Goal: Transaction & Acquisition: Purchase product/service

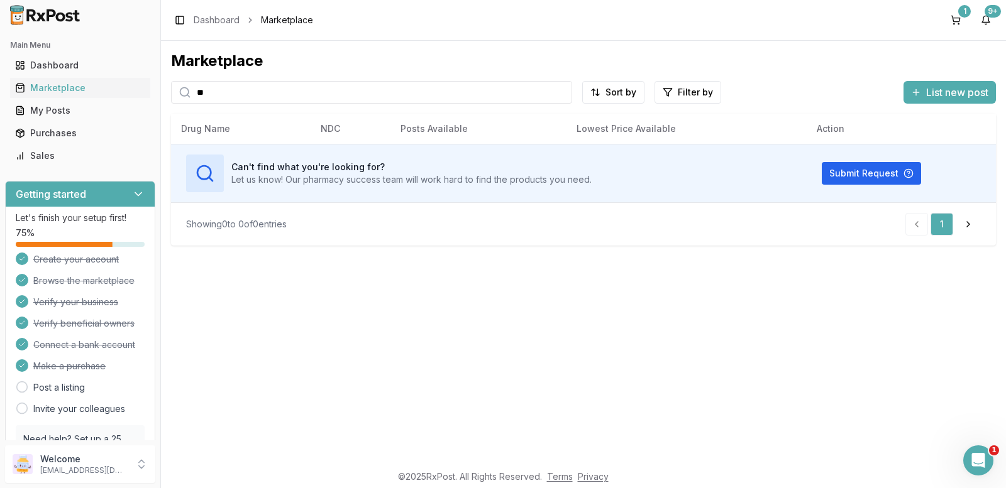
type input "*"
type input "*******"
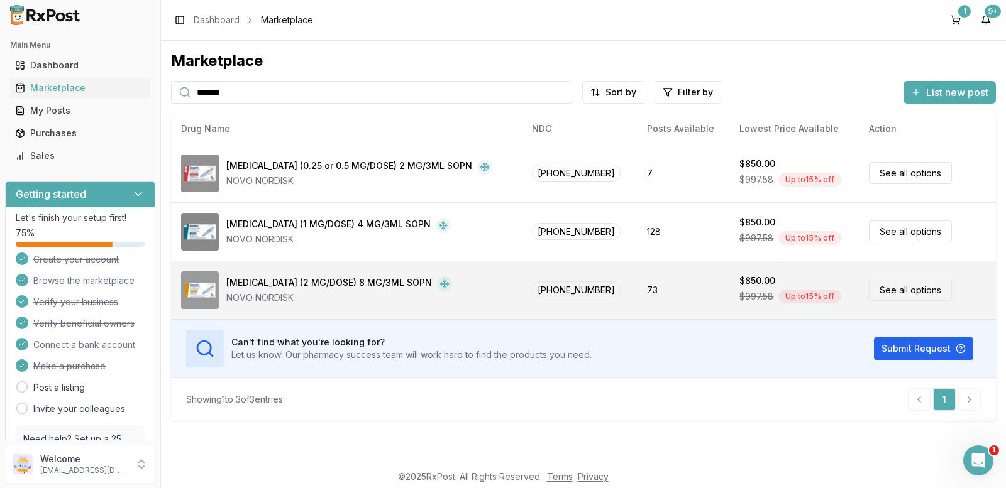
click at [872, 294] on link "See all options" at bounding box center [910, 290] width 83 height 22
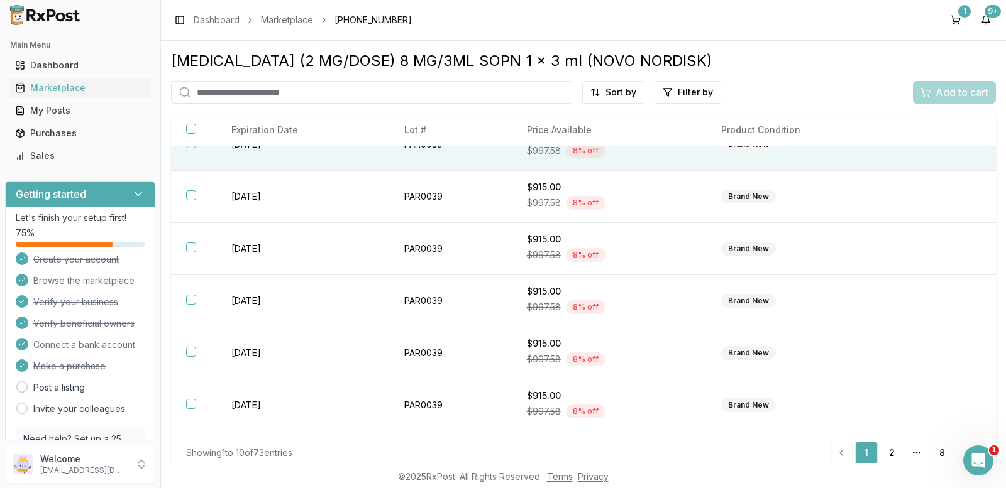
scroll to position [237, 0]
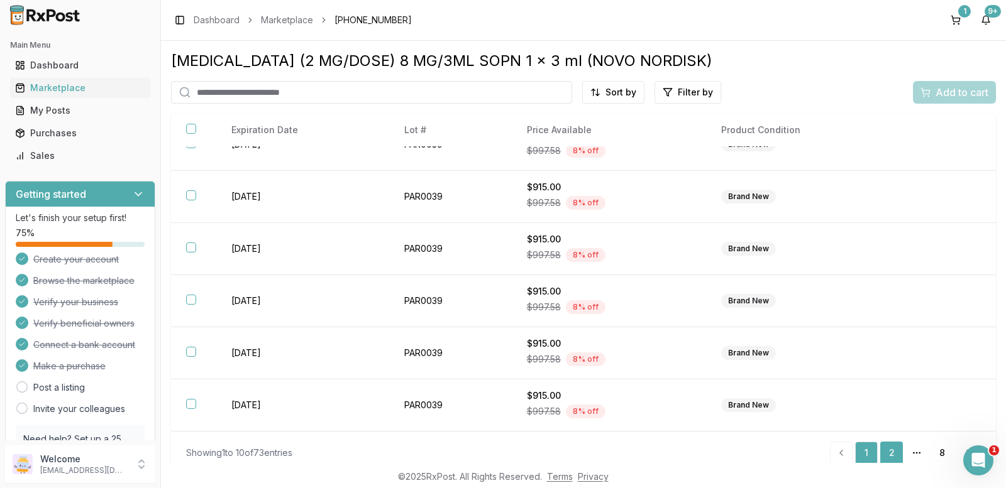
click at [887, 449] on link "2" at bounding box center [891, 453] width 23 height 23
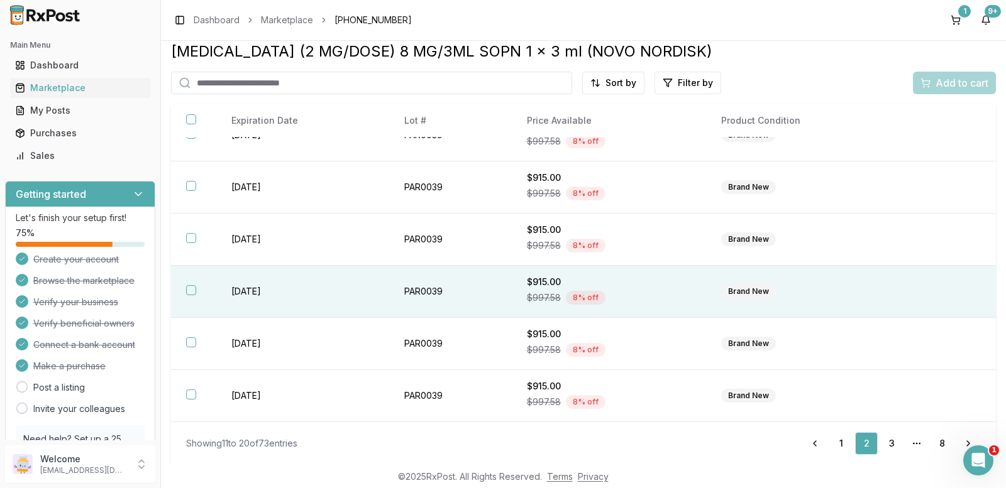
scroll to position [11, 0]
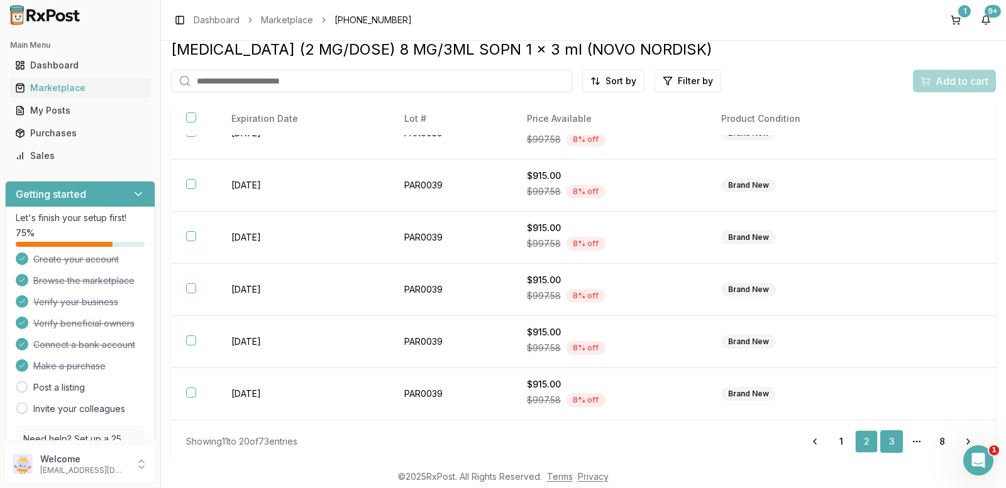
click at [884, 438] on link "3" at bounding box center [891, 442] width 23 height 23
click at [938, 441] on link "8" at bounding box center [941, 442] width 23 height 23
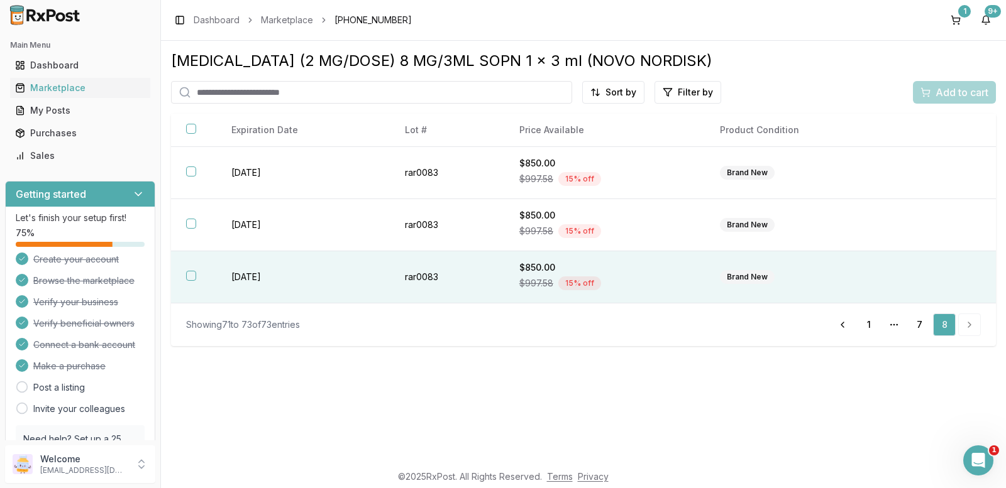
click at [190, 276] on button "button" at bounding box center [191, 276] width 10 height 10
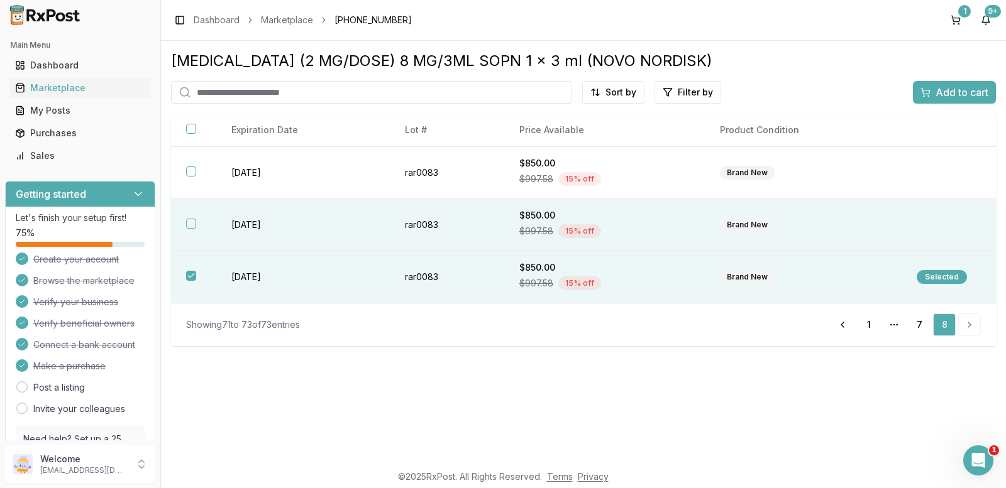
click at [191, 223] on button "button" at bounding box center [191, 224] width 10 height 10
click at [970, 96] on span "Add to cart" at bounding box center [961, 92] width 53 height 15
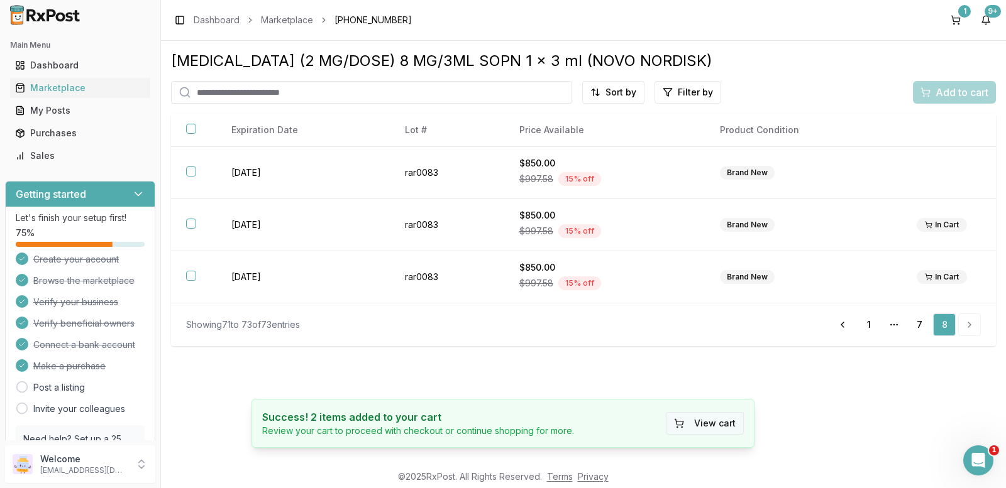
click at [707, 419] on button "View cart" at bounding box center [705, 423] width 78 height 23
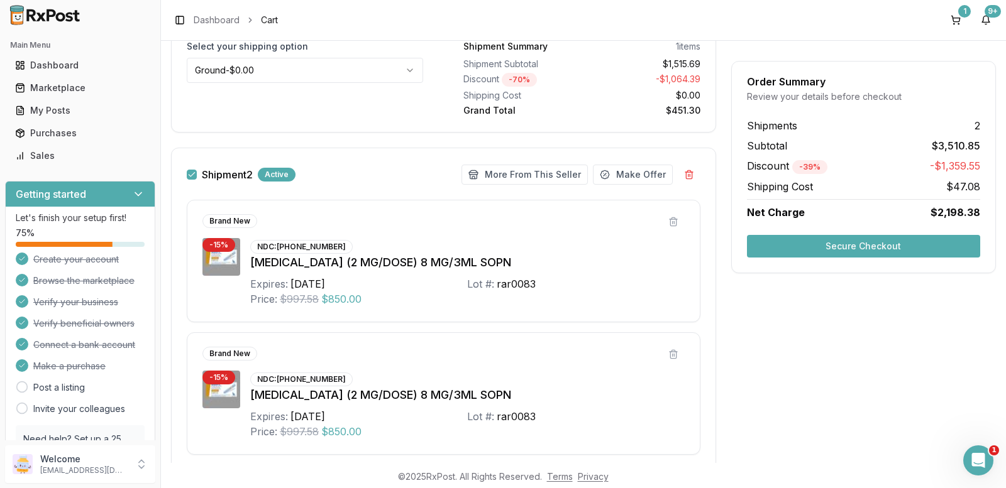
scroll to position [460, 0]
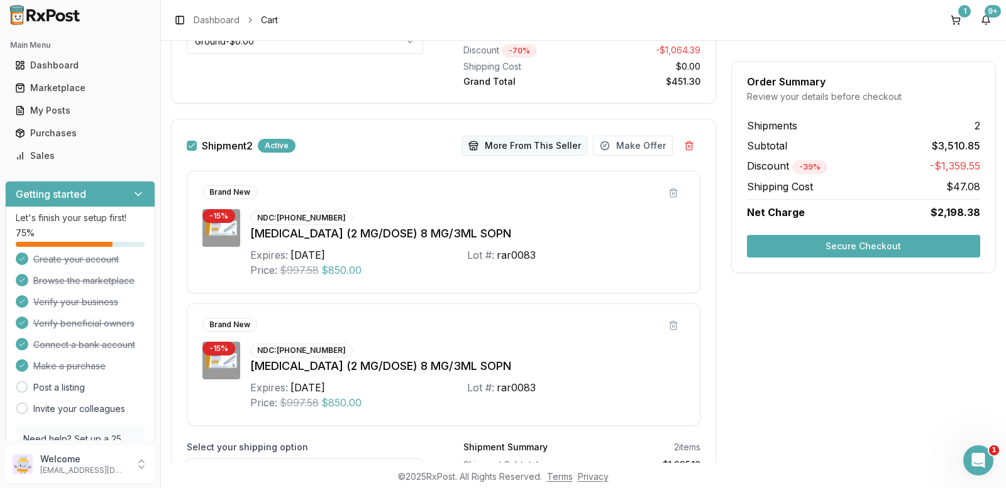
click at [515, 143] on button "More From This Seller" at bounding box center [524, 146] width 126 height 20
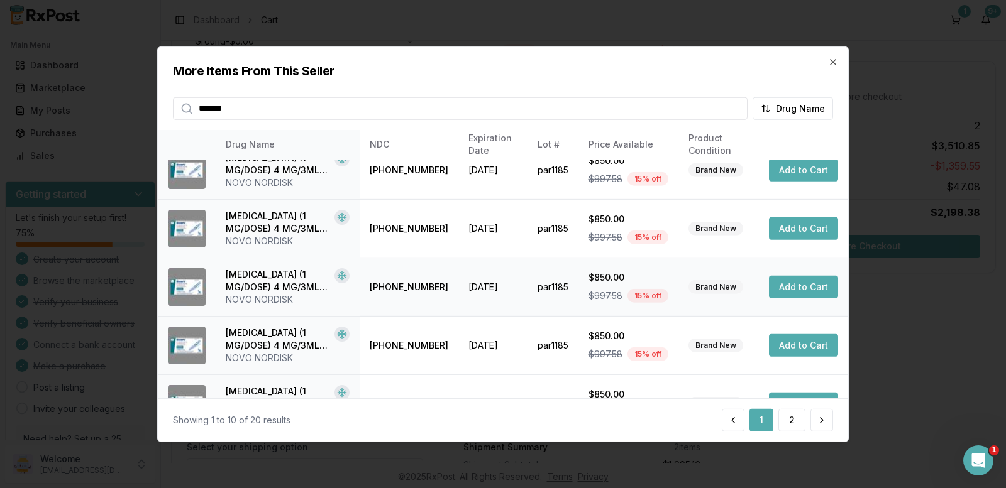
scroll to position [0, 0]
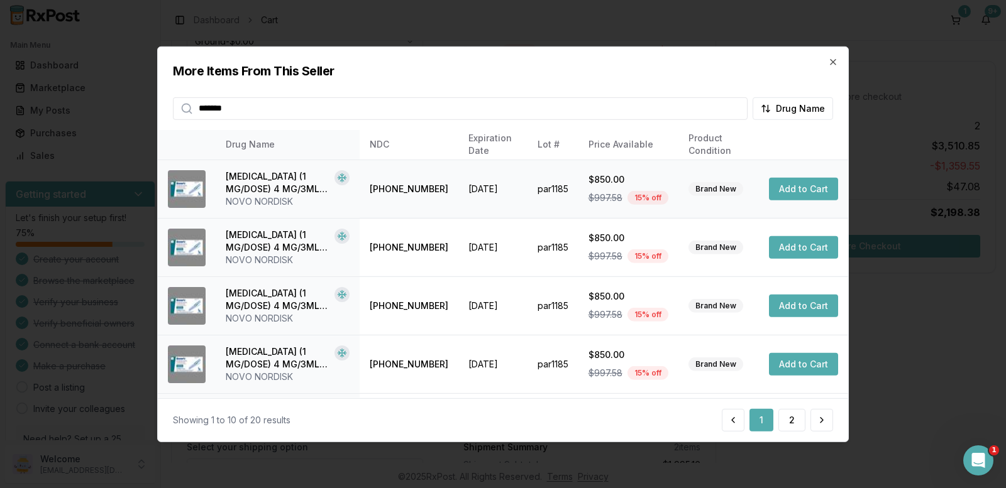
type input "*******"
click at [788, 194] on button "Add to Cart" at bounding box center [803, 189] width 69 height 23
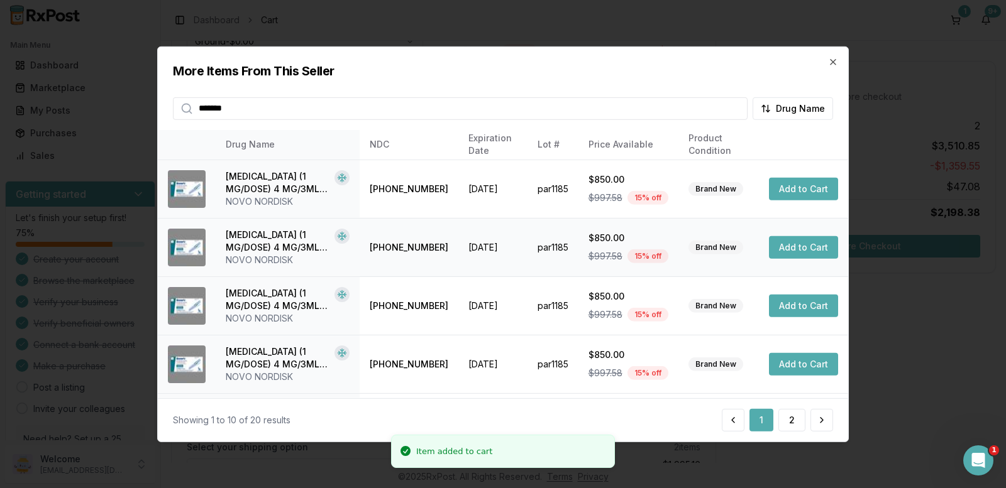
click at [789, 241] on button "Add to Cart" at bounding box center [803, 247] width 69 height 23
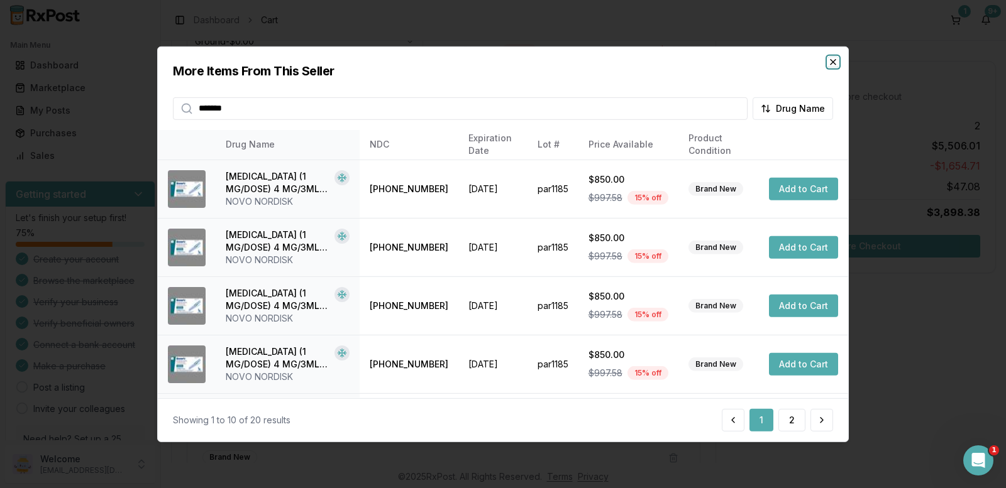
click at [832, 58] on icon "button" at bounding box center [833, 62] width 10 height 10
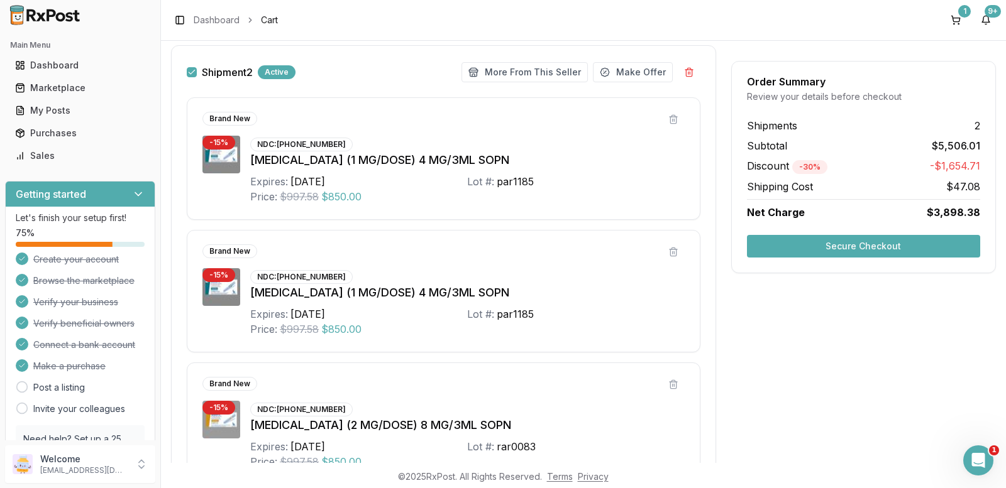
scroll to position [522, 0]
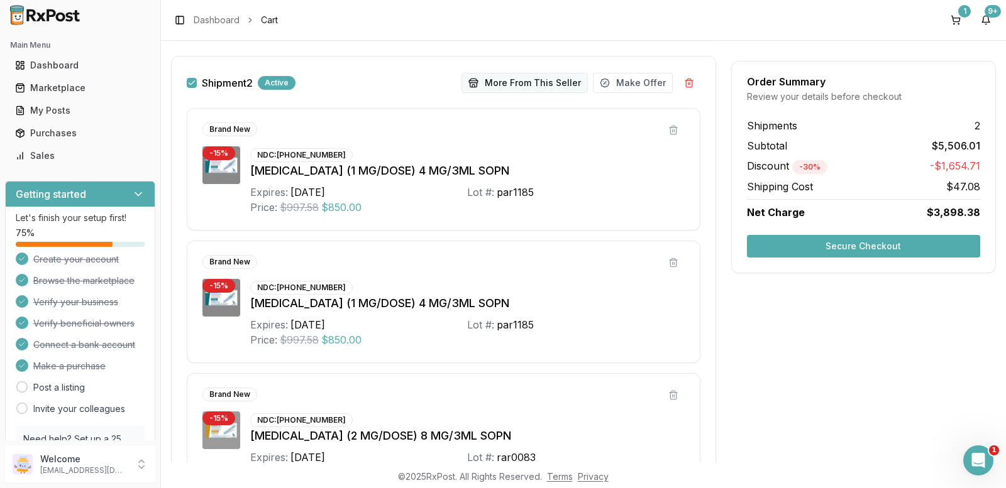
click at [511, 84] on button "More From This Seller" at bounding box center [524, 83] width 126 height 20
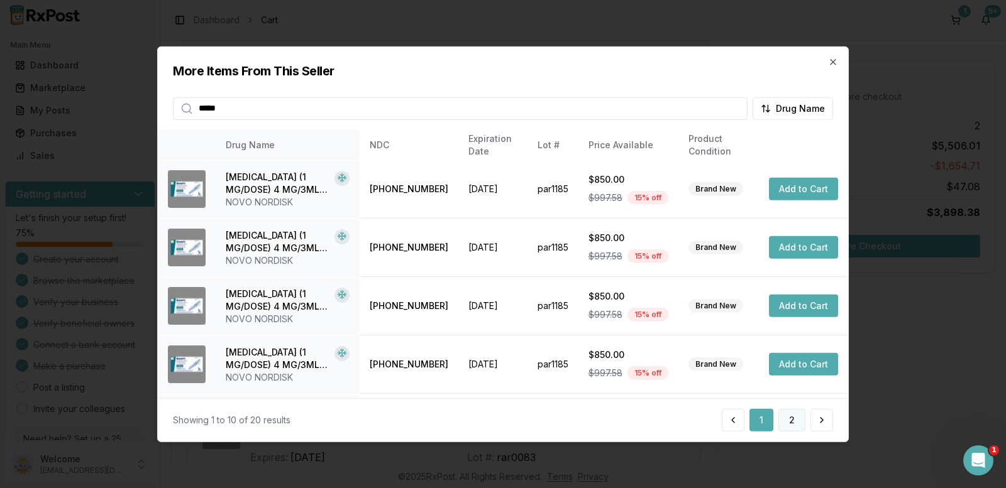
type input "*****"
click at [791, 423] on button "2" at bounding box center [791, 420] width 27 height 23
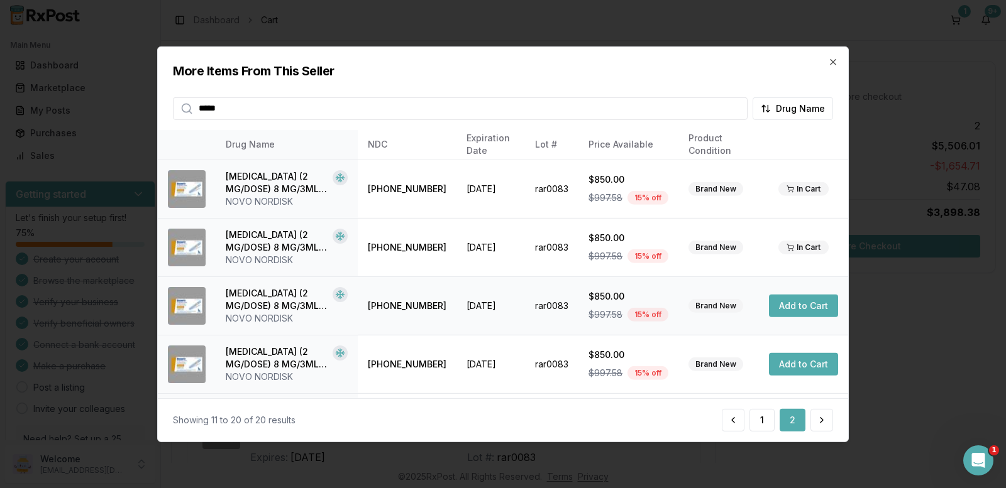
click at [777, 311] on button "Add to Cart" at bounding box center [803, 306] width 69 height 23
click at [790, 363] on button "Add to Cart" at bounding box center [803, 364] width 69 height 23
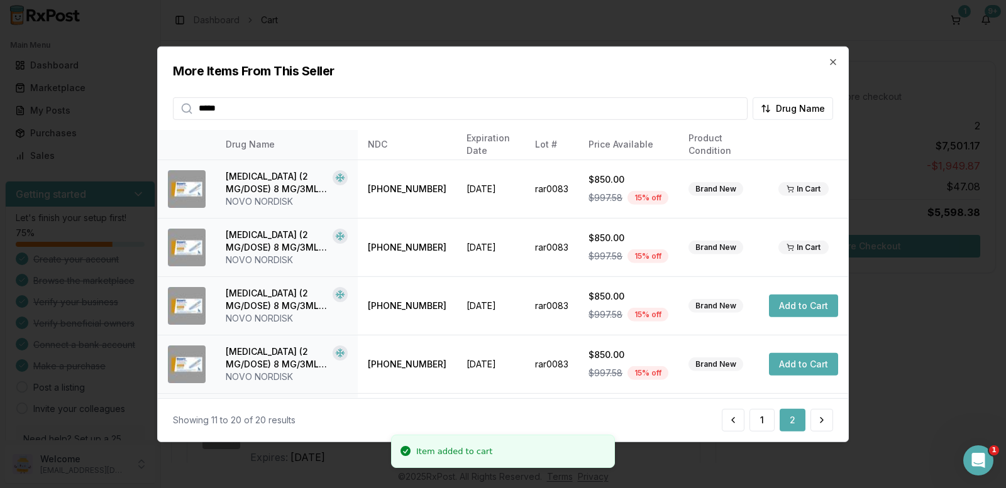
click at [834, 67] on div "More Items From This Seller ***** Drug Name" at bounding box center [503, 83] width 690 height 73
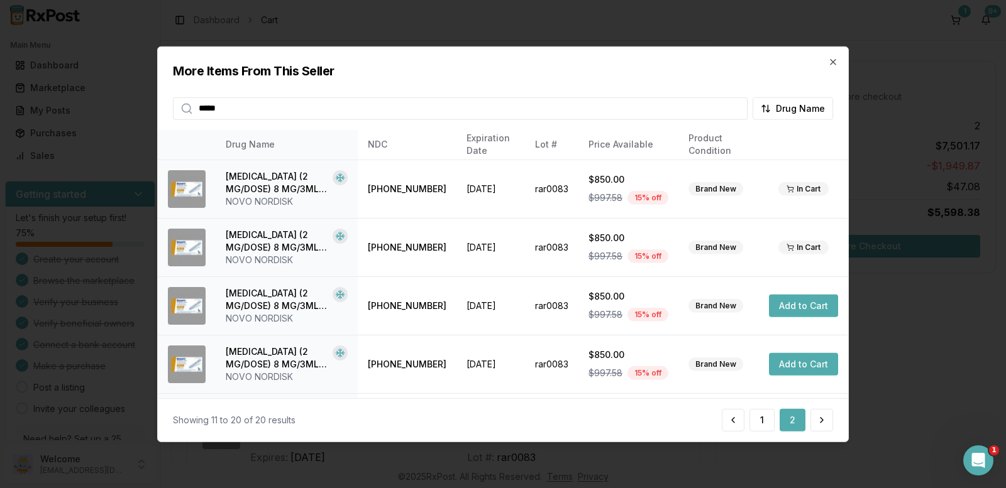
click at [829, 56] on div "More Items From This Seller ***** Drug Name" at bounding box center [503, 83] width 690 height 73
click at [832, 62] on icon "button" at bounding box center [832, 61] width 5 height 5
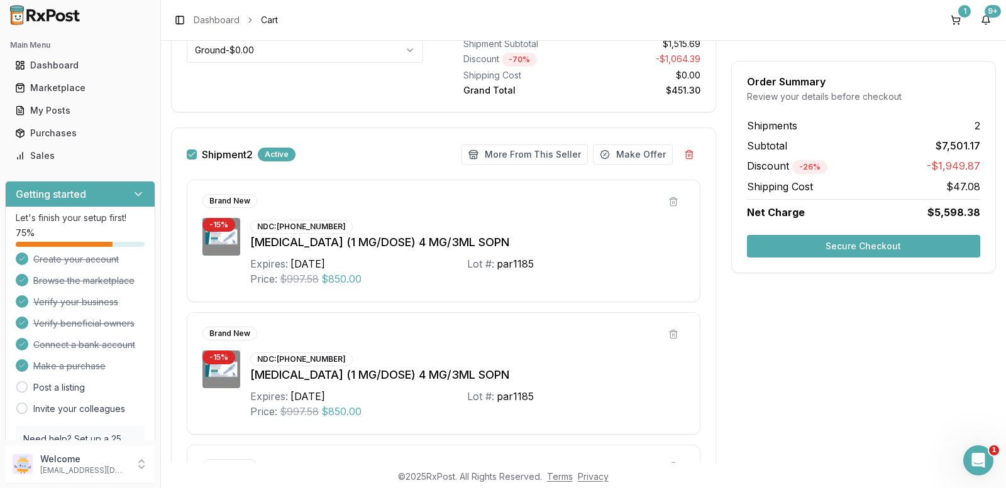
scroll to position [450, 0]
click at [854, 248] on button "Secure Checkout" at bounding box center [863, 246] width 233 height 23
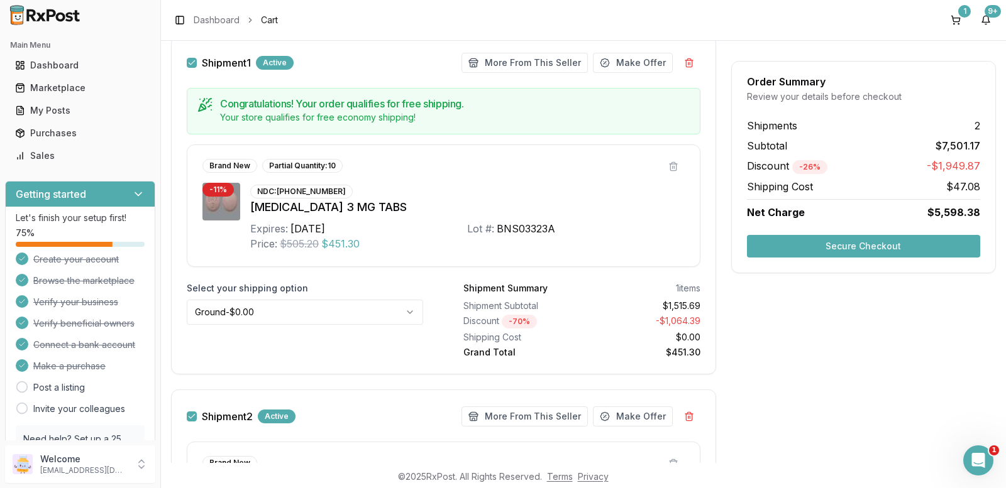
scroll to position [126, 0]
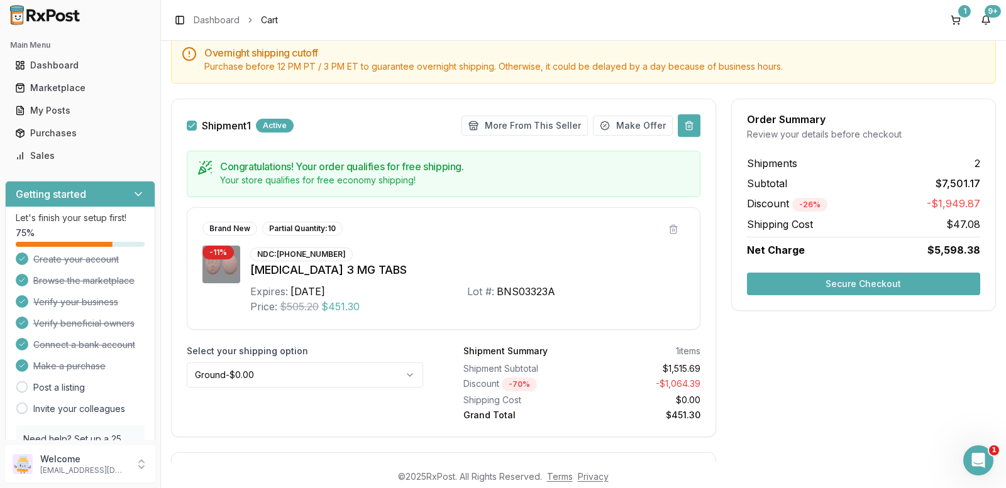
click at [686, 121] on button at bounding box center [689, 125] width 23 height 23
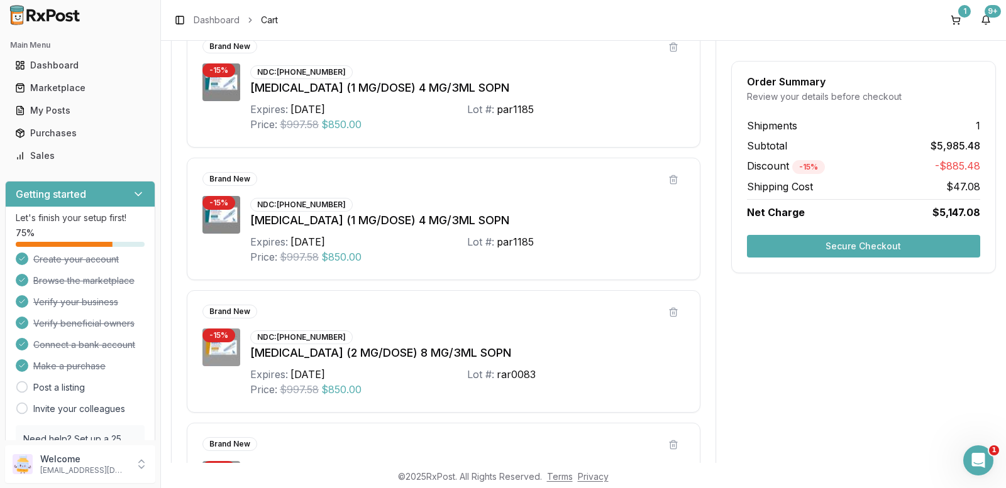
scroll to position [0, 0]
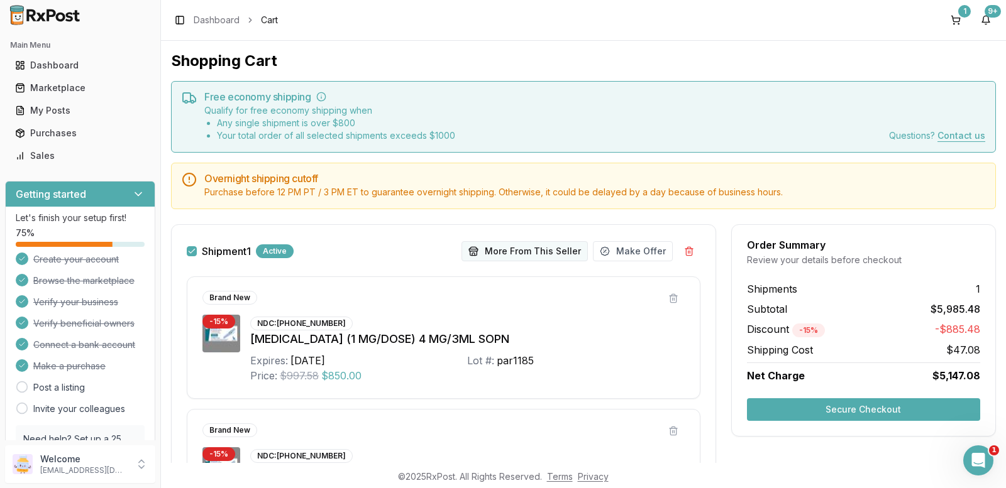
click at [518, 254] on button "More From This Seller" at bounding box center [524, 251] width 126 height 20
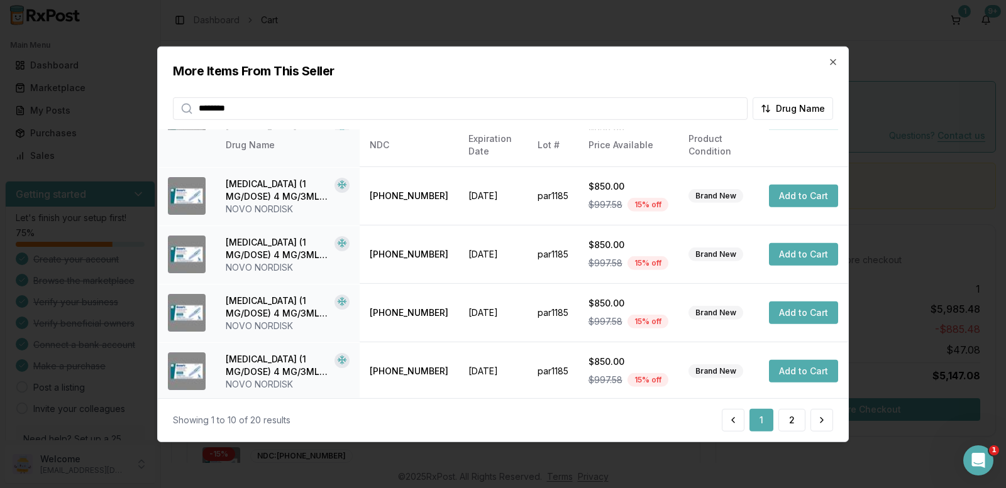
scroll to position [346, 0]
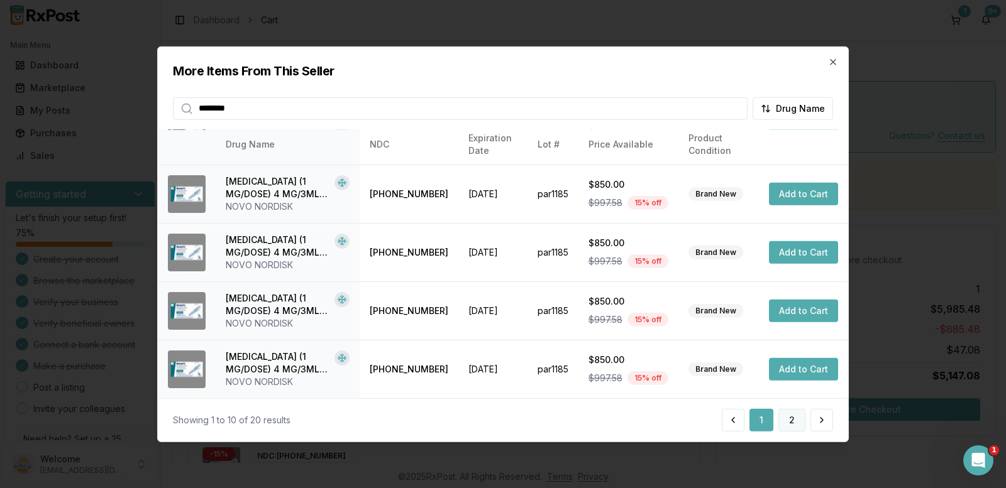
type input "*******"
click at [787, 417] on button "2" at bounding box center [791, 420] width 27 height 23
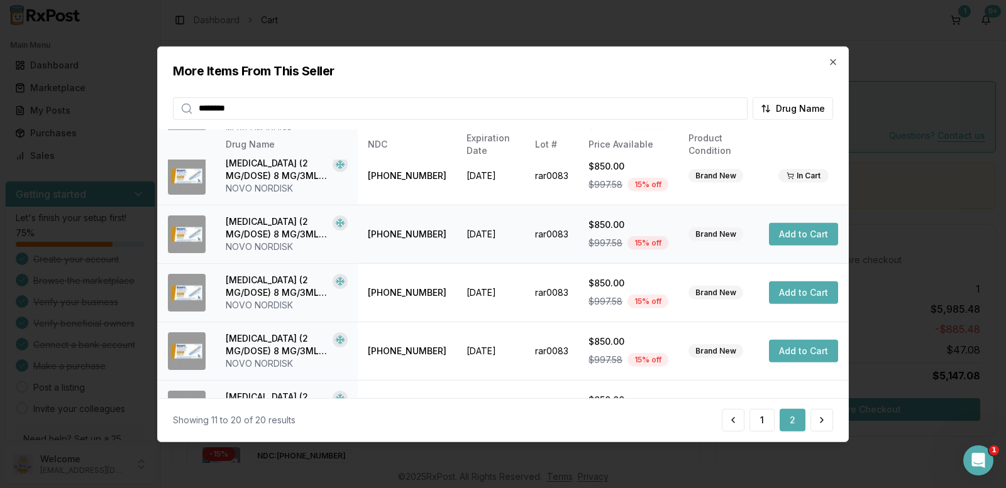
scroll to position [126, 0]
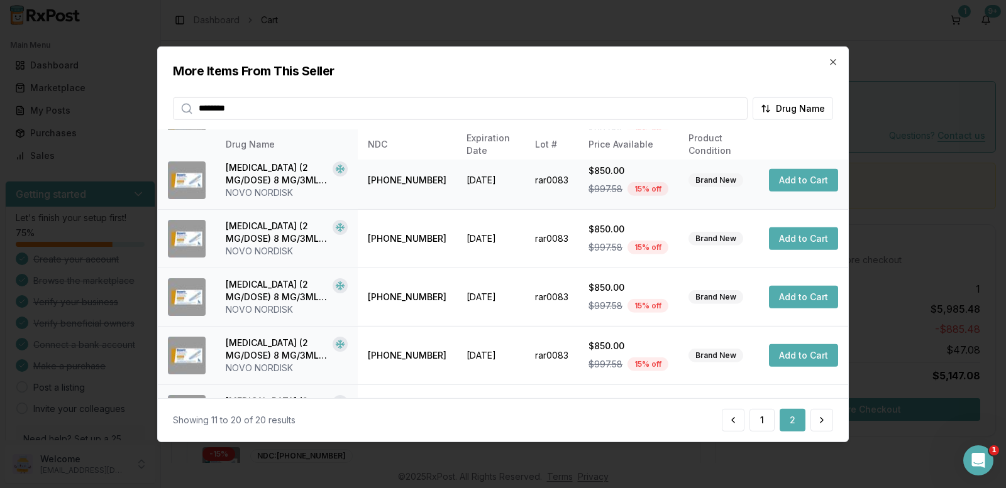
click at [793, 183] on button "Add to Cart" at bounding box center [803, 180] width 69 height 23
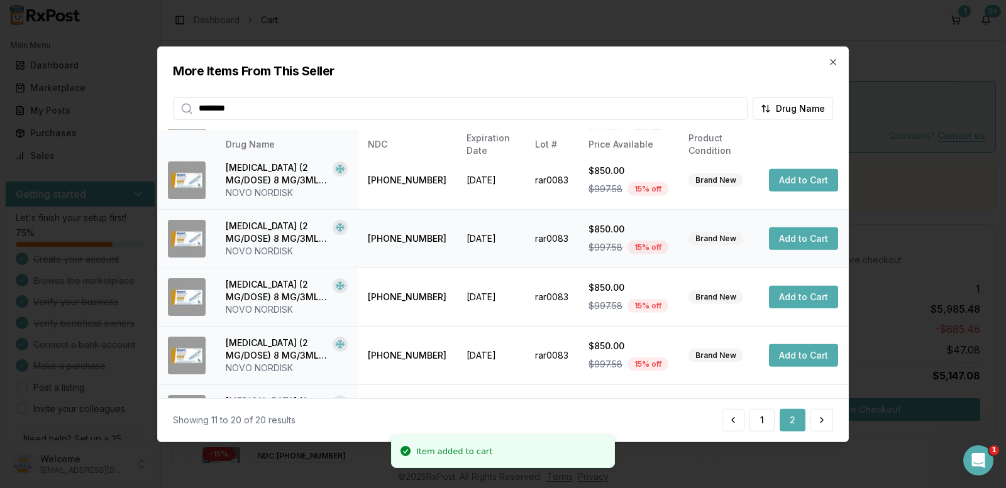
click at [795, 239] on button "Add to Cart" at bounding box center [803, 239] width 69 height 23
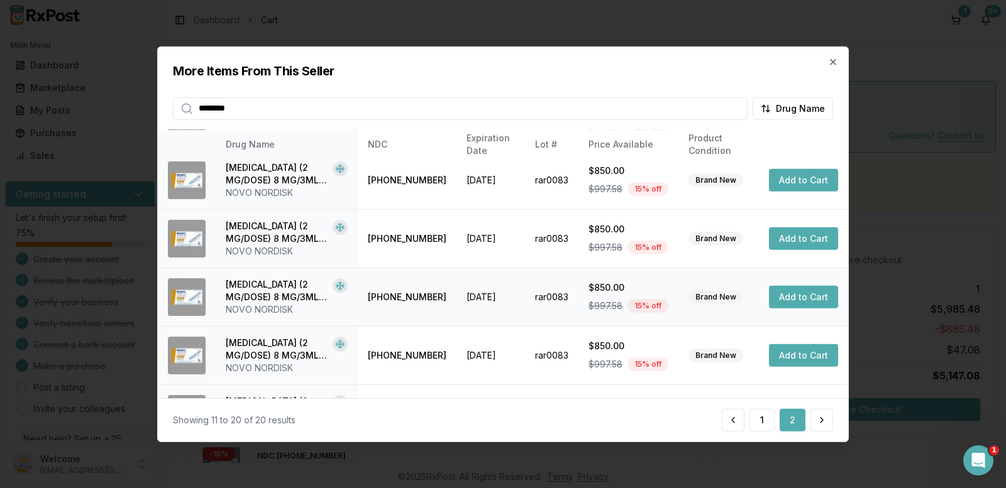
click at [797, 294] on button "Add to Cart" at bounding box center [803, 297] width 69 height 23
click at [790, 358] on button "Add to Cart" at bounding box center [803, 355] width 69 height 23
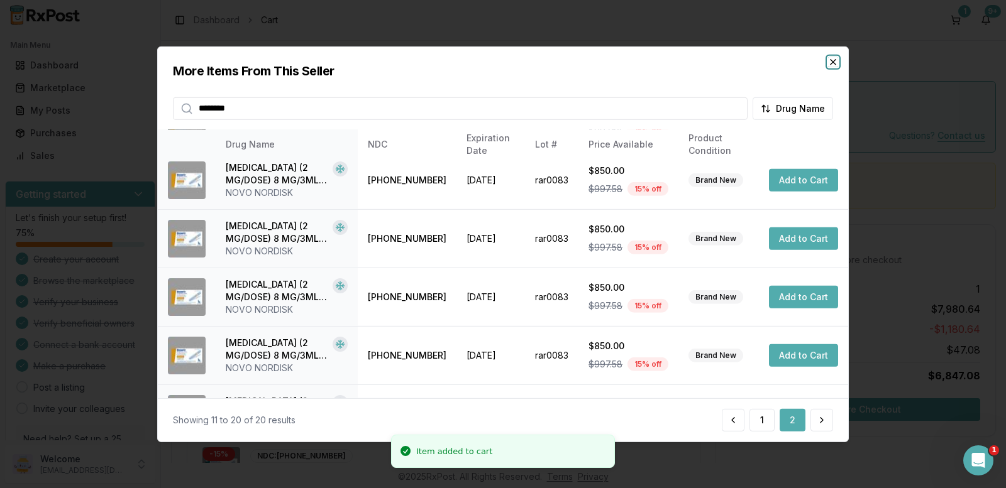
click at [829, 59] on icon "button" at bounding box center [833, 62] width 10 height 10
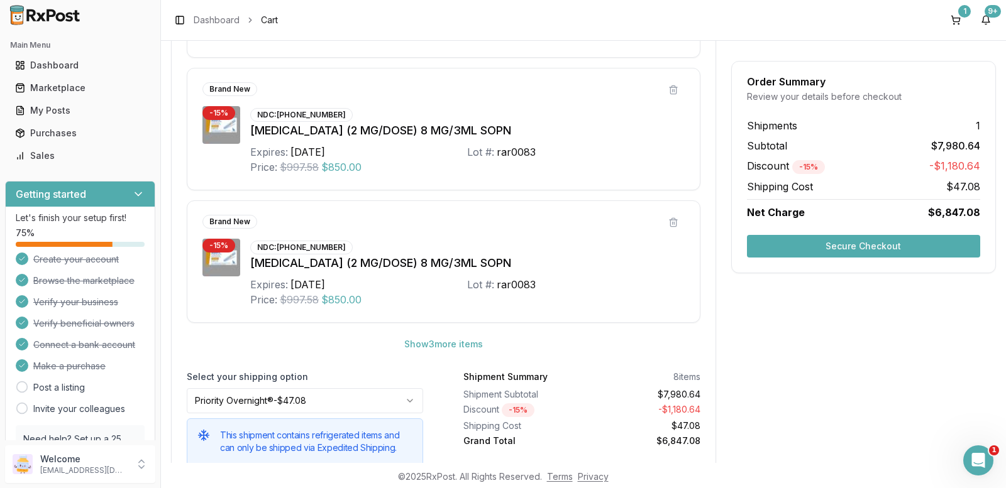
scroll to position [629, 0]
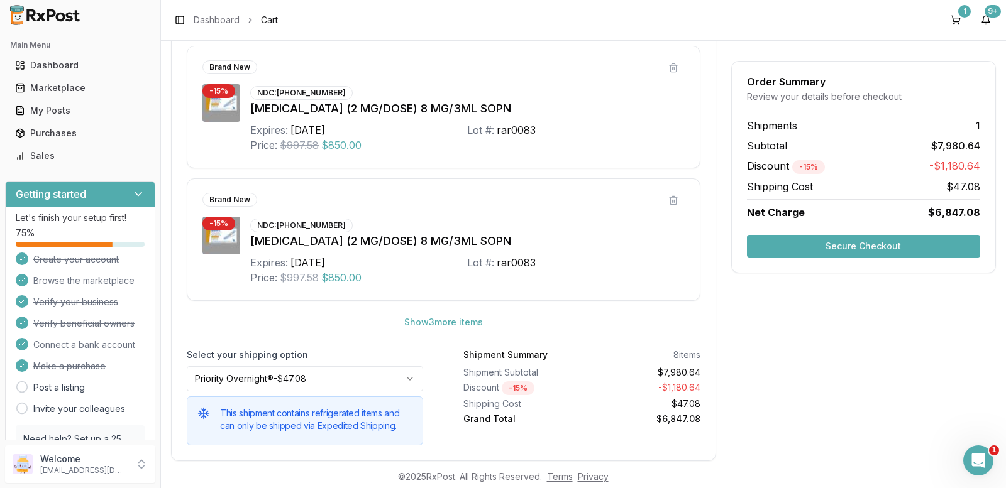
click at [439, 320] on button "Show 3 more item s" at bounding box center [443, 322] width 99 height 23
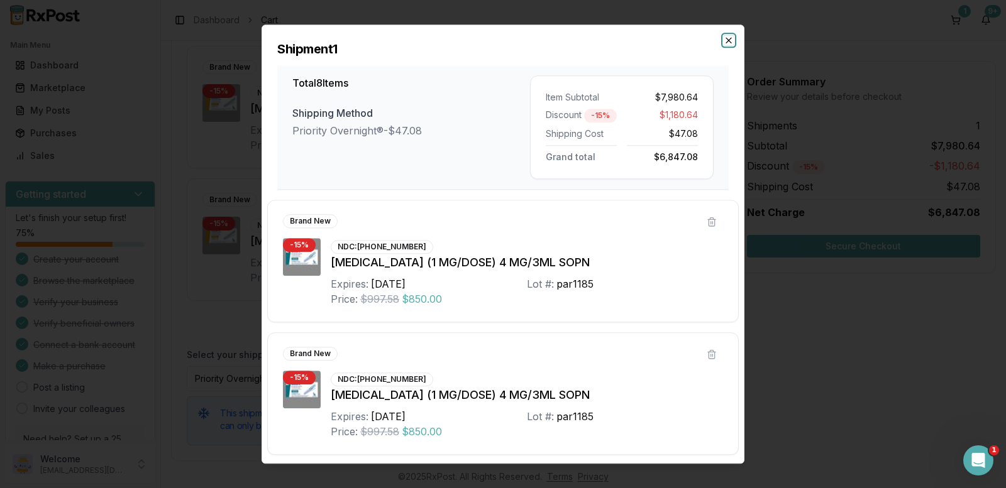
click at [728, 41] on icon "button" at bounding box center [729, 40] width 10 height 10
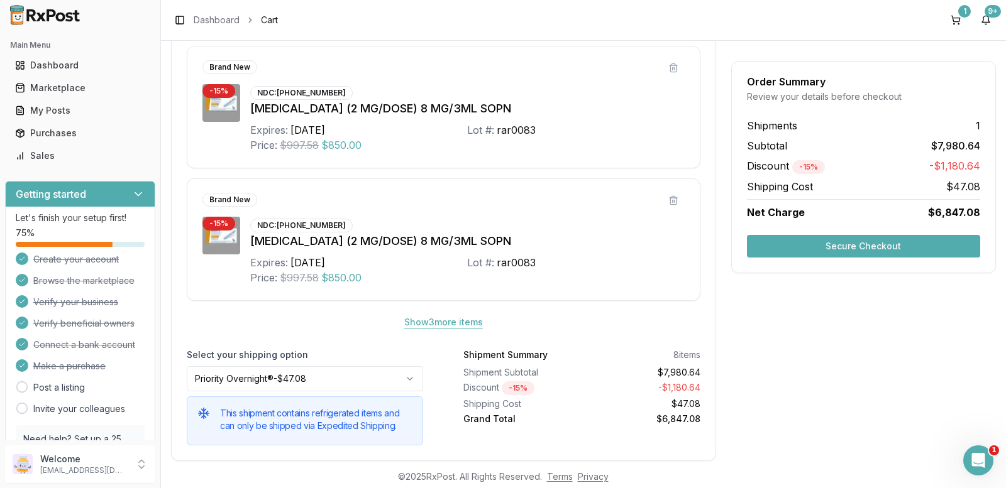
click at [462, 325] on button "Show 3 more item s" at bounding box center [443, 322] width 99 height 23
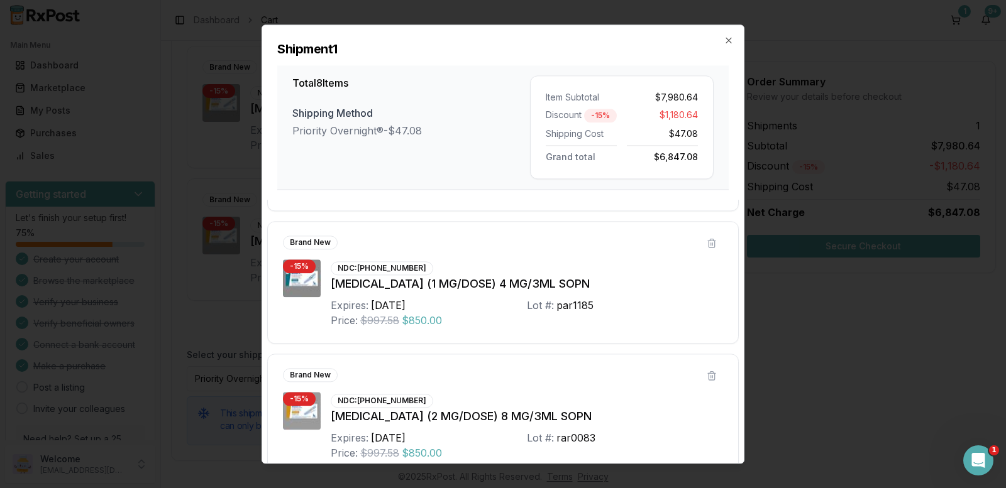
scroll to position [189, 0]
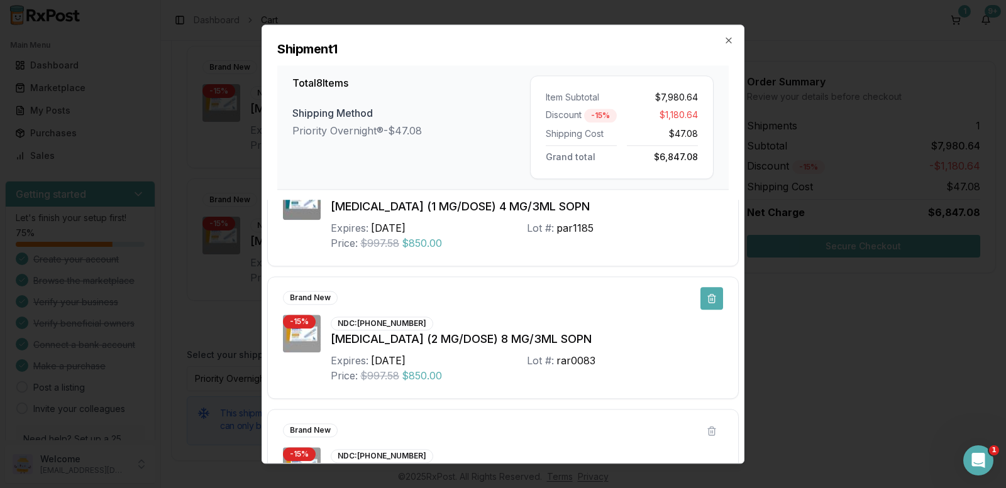
click at [709, 296] on button at bounding box center [711, 298] width 23 height 23
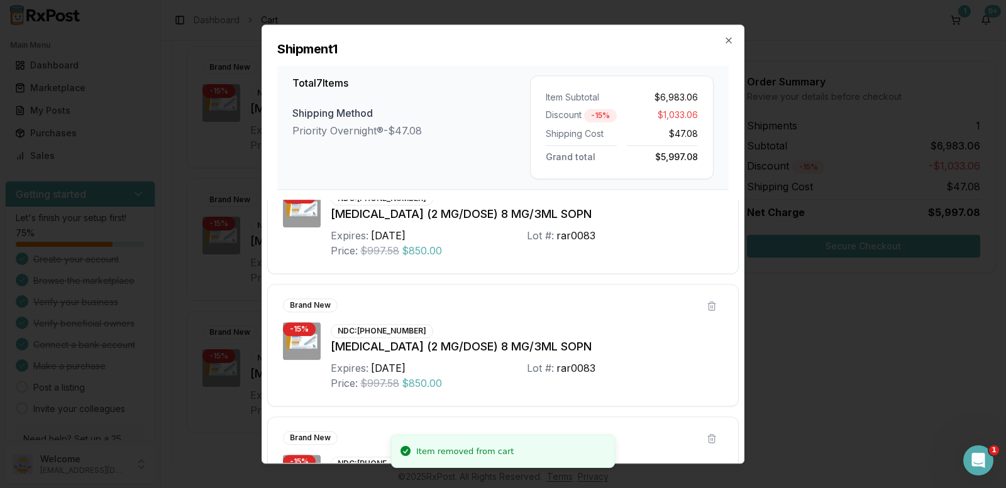
scroll to position [314, 0]
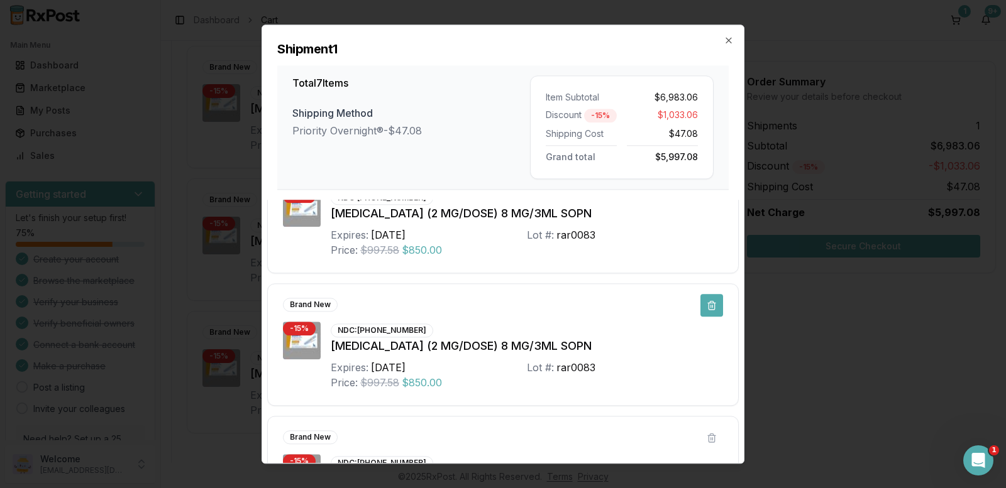
click at [704, 307] on button at bounding box center [711, 305] width 23 height 23
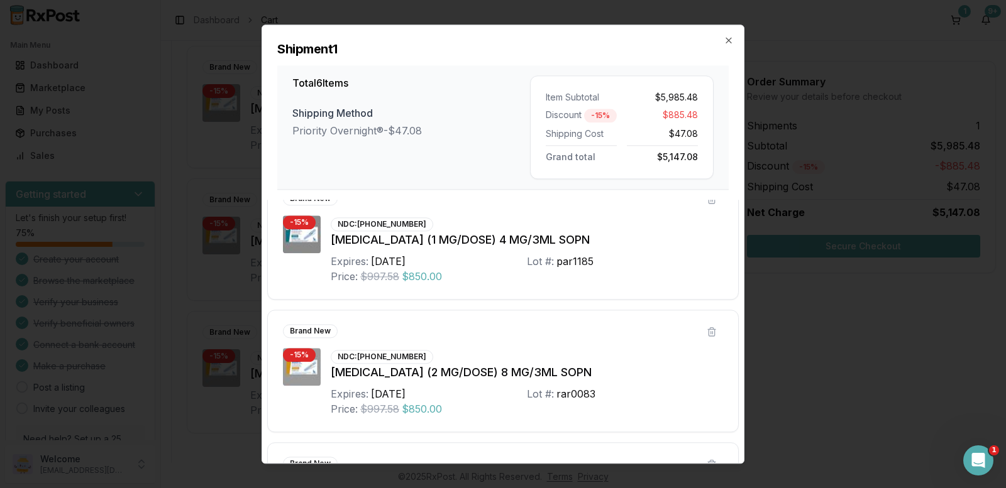
scroll to position [0, 0]
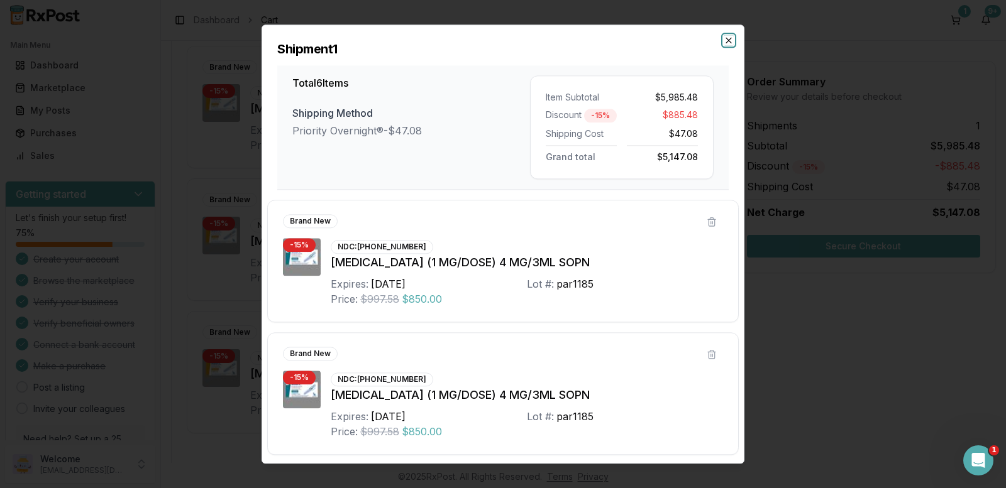
click at [729, 43] on icon "button" at bounding box center [729, 40] width 10 height 10
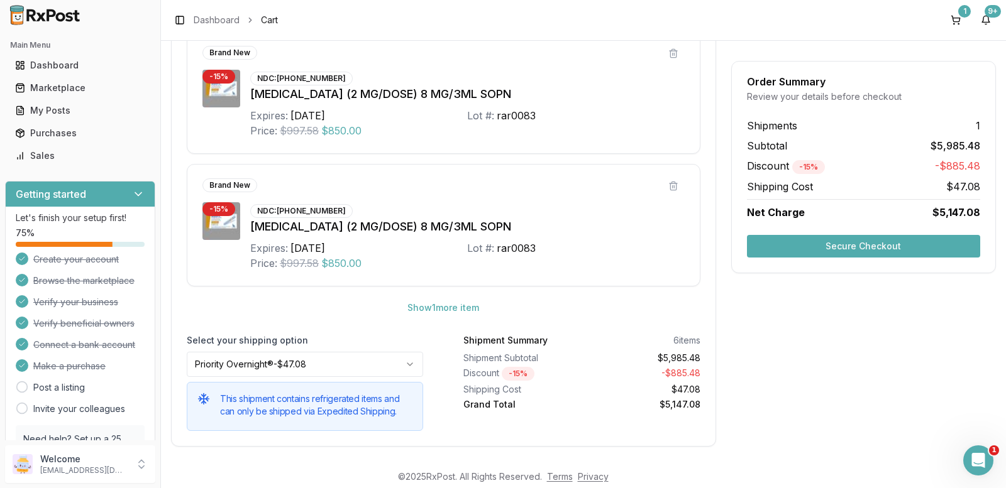
scroll to position [662, 0]
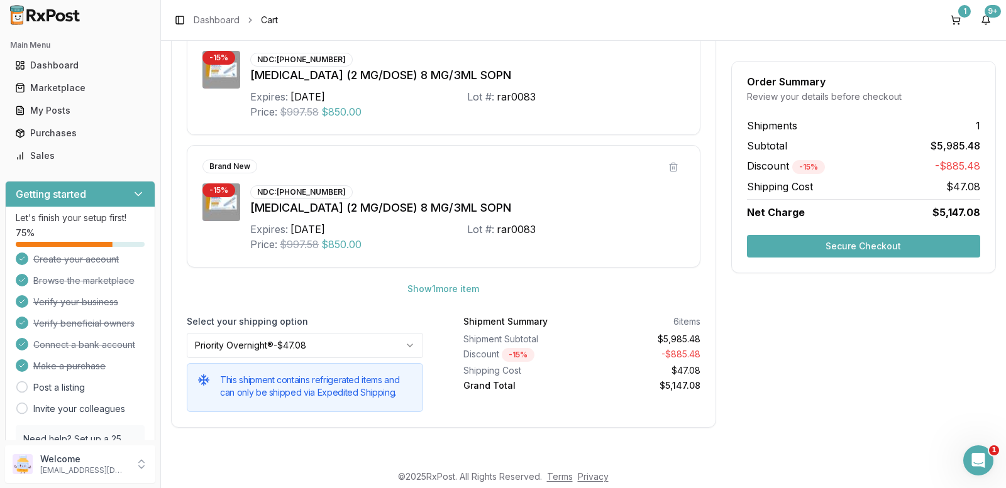
click at [824, 242] on button "Secure Checkout" at bounding box center [863, 246] width 233 height 23
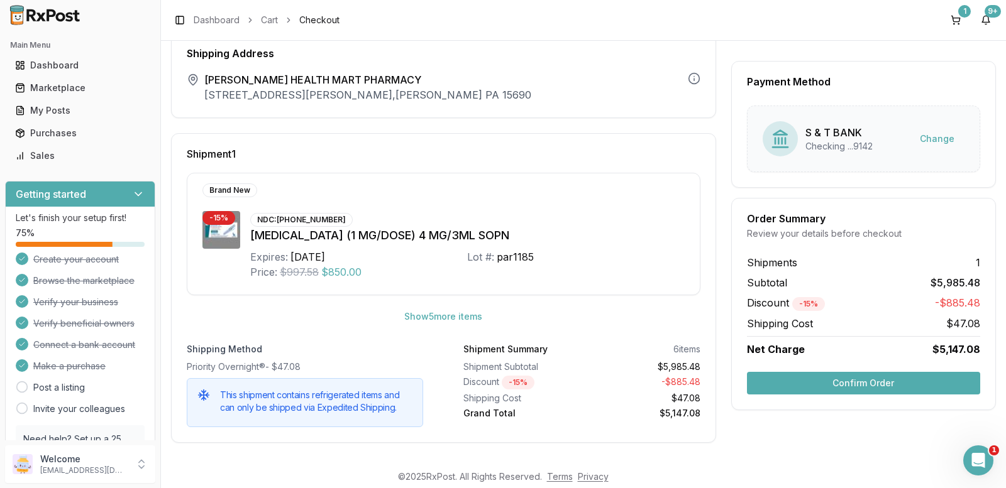
click at [874, 383] on button "Confirm Order" at bounding box center [863, 383] width 233 height 23
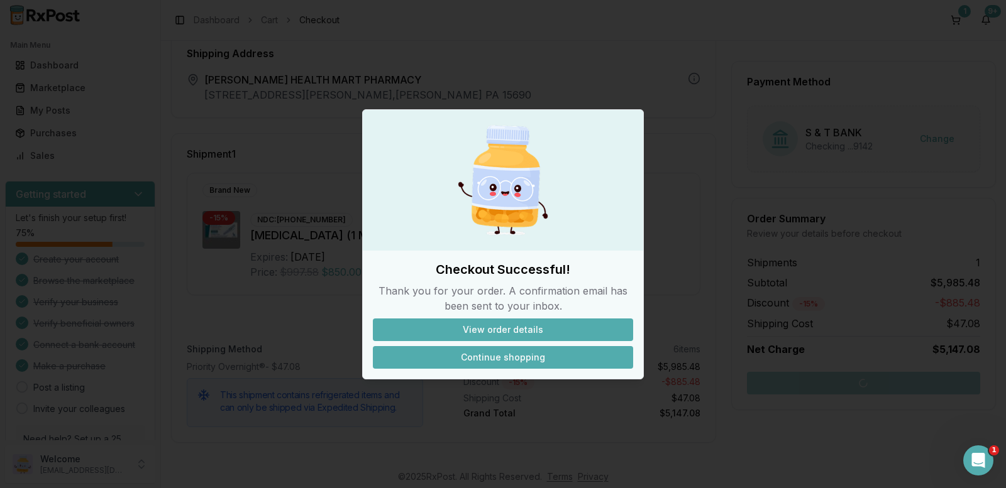
click at [493, 353] on button "Continue shopping" at bounding box center [503, 357] width 260 height 23
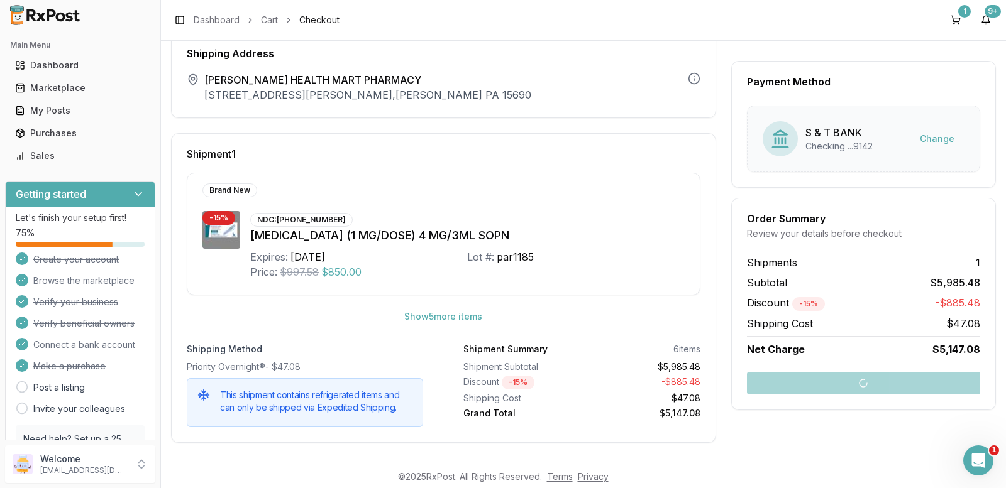
scroll to position [11, 0]
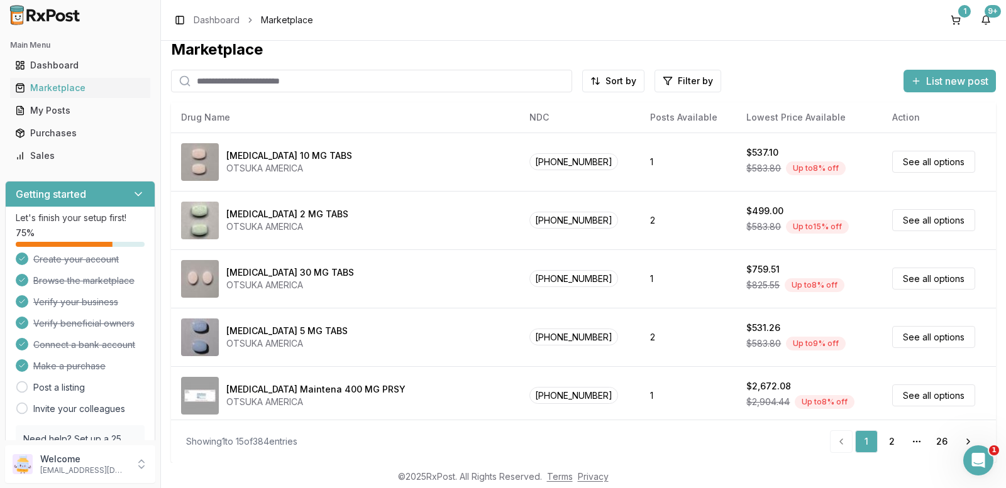
click at [256, 82] on input "search" at bounding box center [371, 81] width 401 height 23
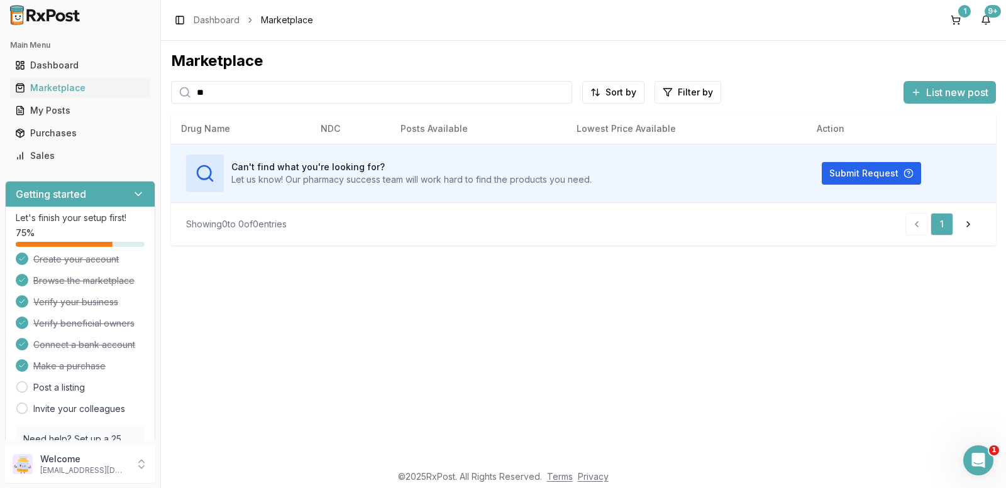
type input "*"
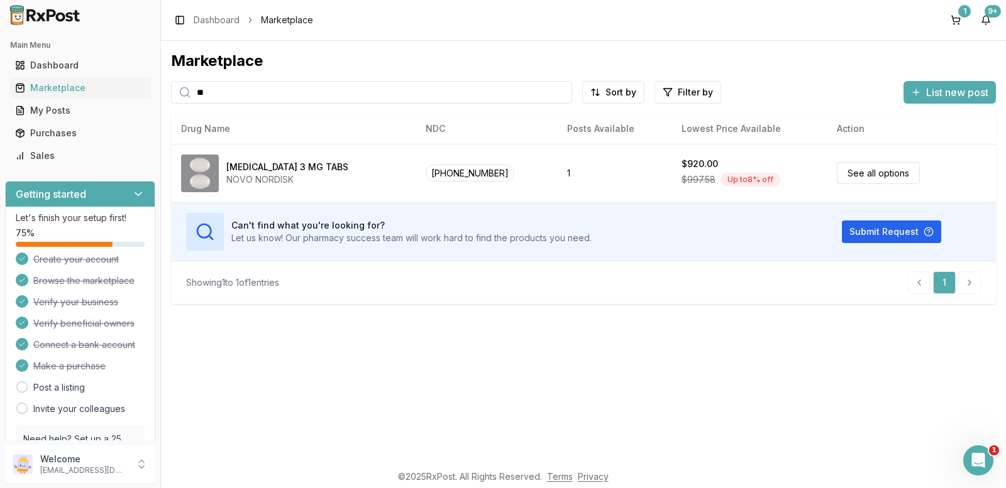
type input "*"
type input "****"
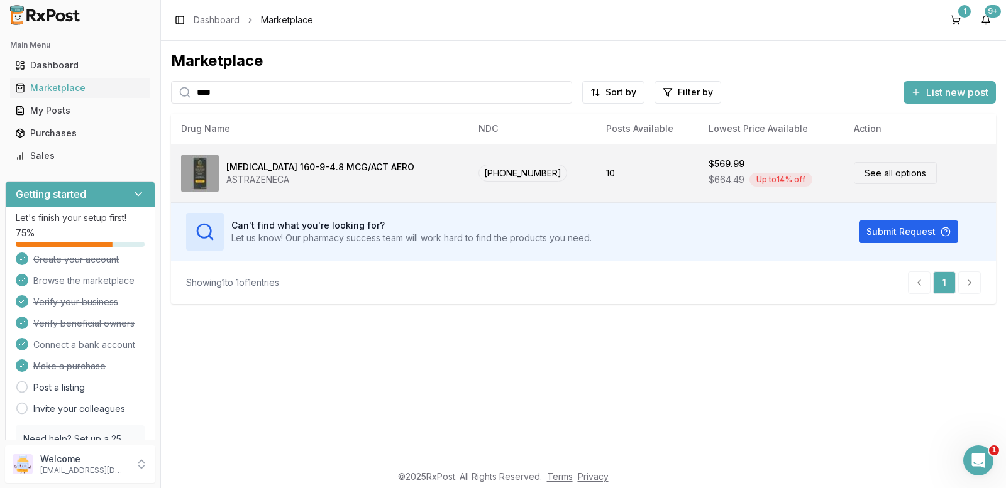
click at [896, 173] on link "See all options" at bounding box center [895, 173] width 83 height 22
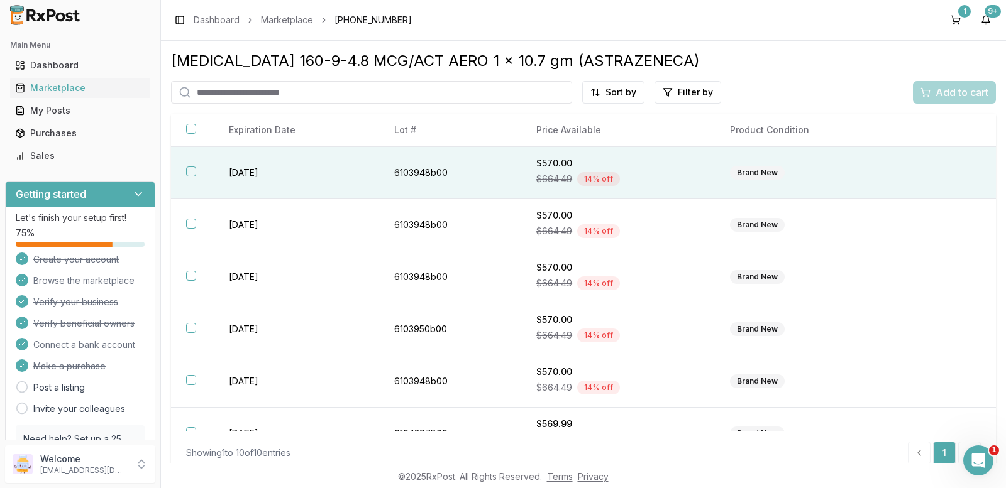
click at [194, 170] on button "button" at bounding box center [191, 172] width 10 height 10
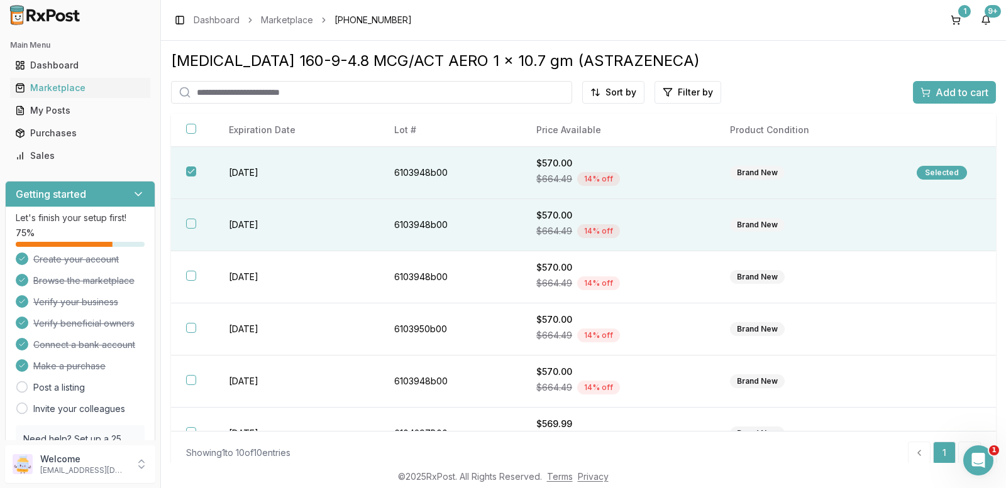
click at [191, 221] on button "button" at bounding box center [191, 224] width 10 height 10
click at [947, 96] on span "Add to cart" at bounding box center [961, 92] width 53 height 15
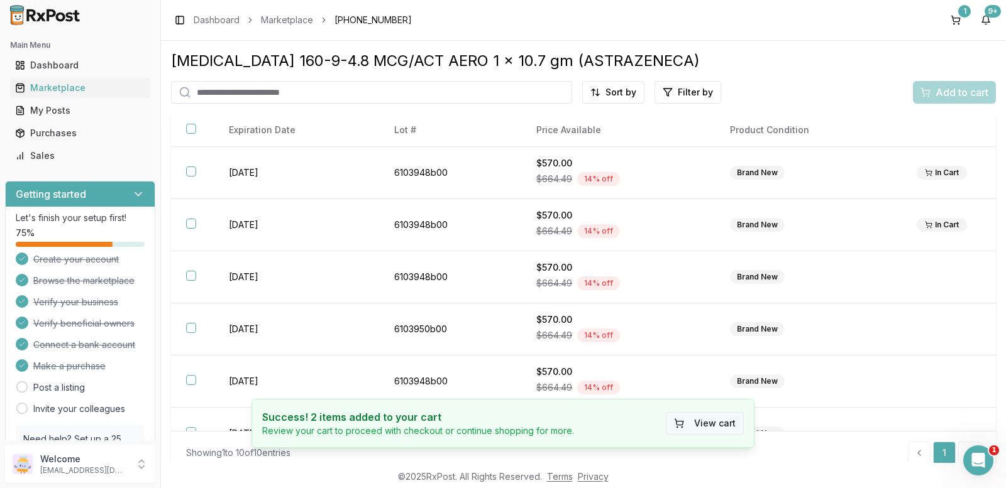
click at [698, 426] on button "View cart" at bounding box center [705, 423] width 78 height 23
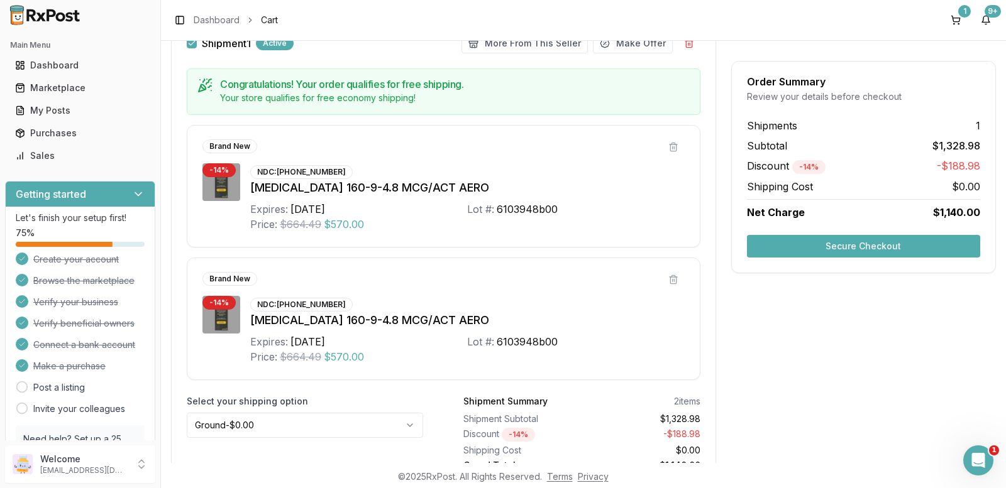
scroll to position [189, 0]
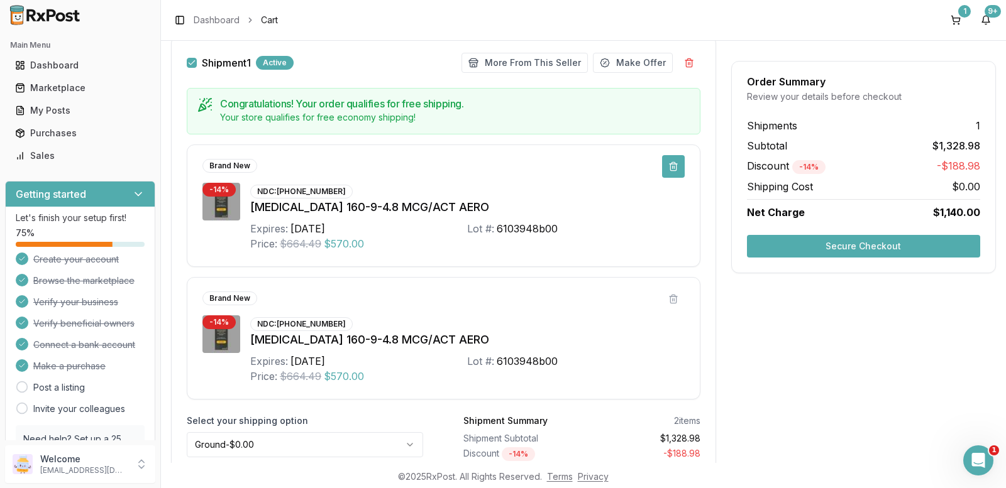
click at [668, 164] on button at bounding box center [673, 166] width 23 height 23
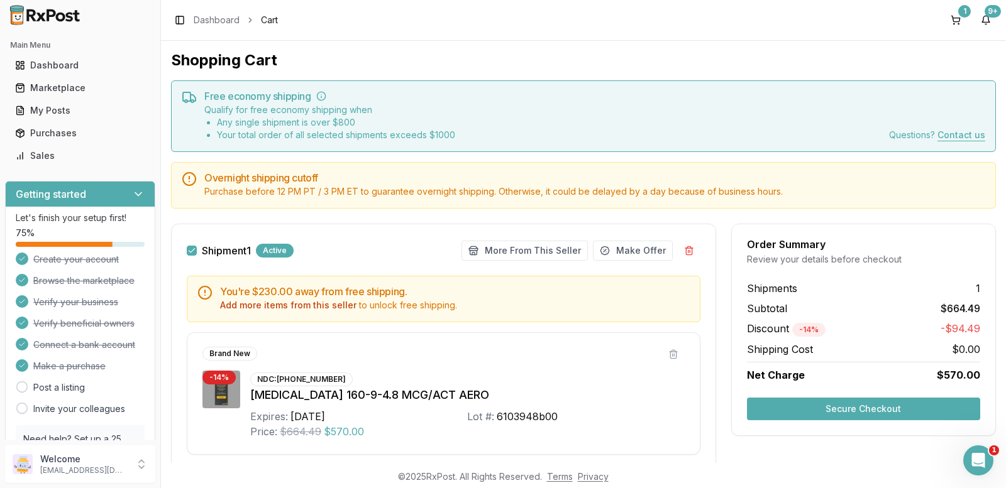
scroll to position [0, 0]
click at [503, 251] on button "More From This Seller" at bounding box center [524, 251] width 126 height 20
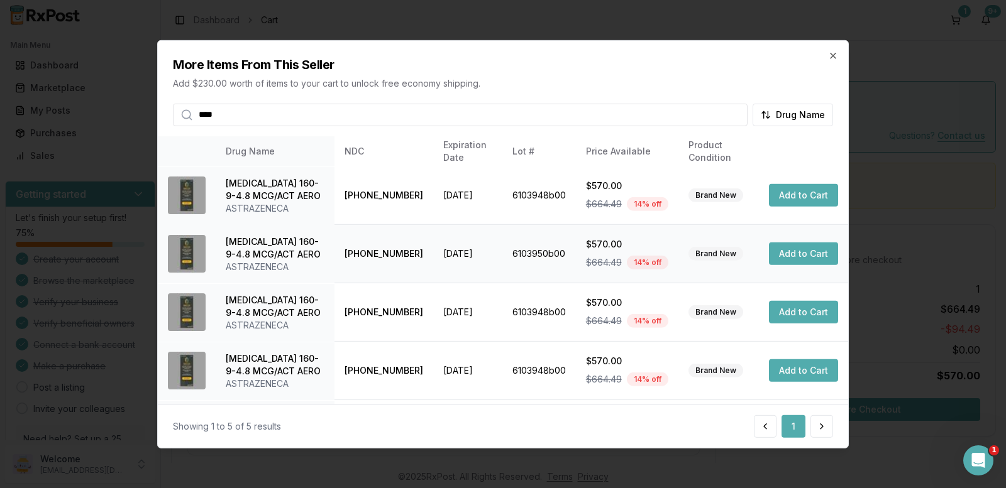
scroll to position [53, 0]
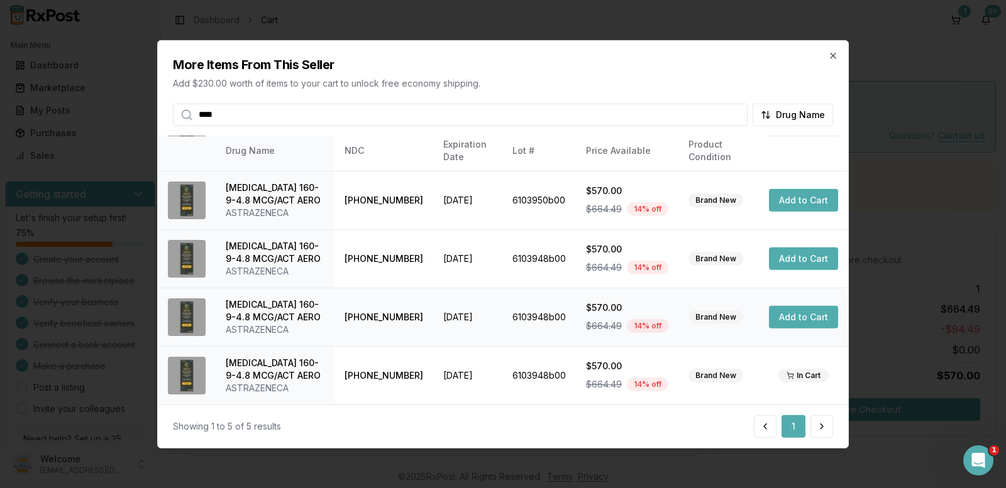
type input "****"
click at [794, 314] on button "Add to Cart" at bounding box center [803, 317] width 69 height 23
click at [831, 57] on icon "button" at bounding box center [833, 55] width 10 height 10
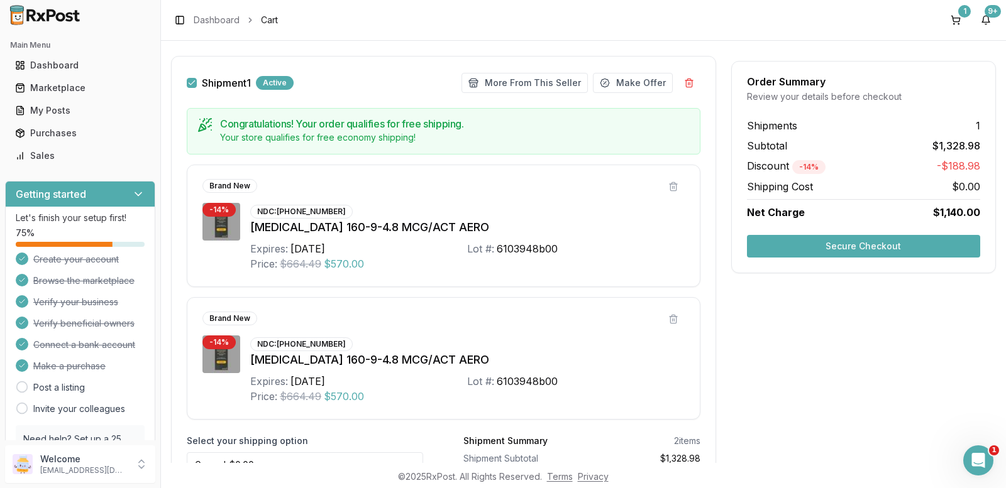
scroll to position [189, 0]
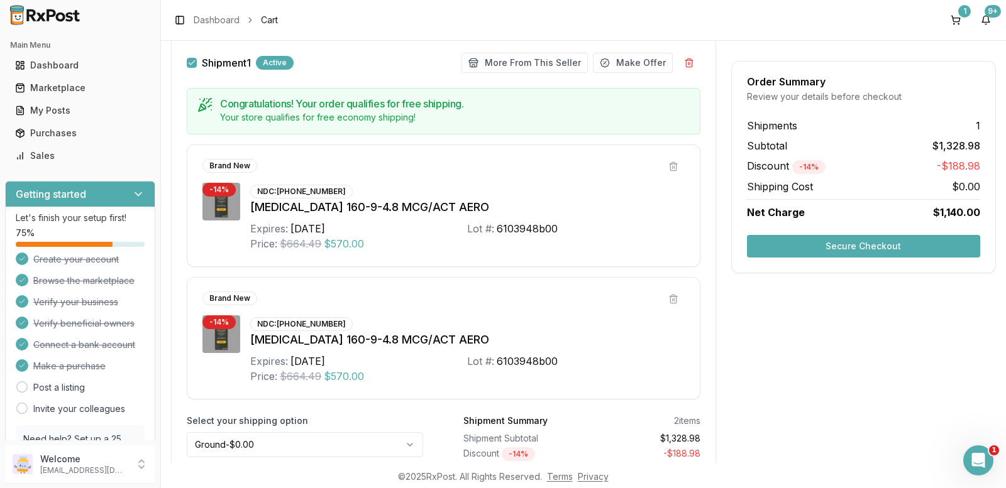
click at [822, 243] on button "Secure Checkout" at bounding box center [863, 246] width 233 height 23
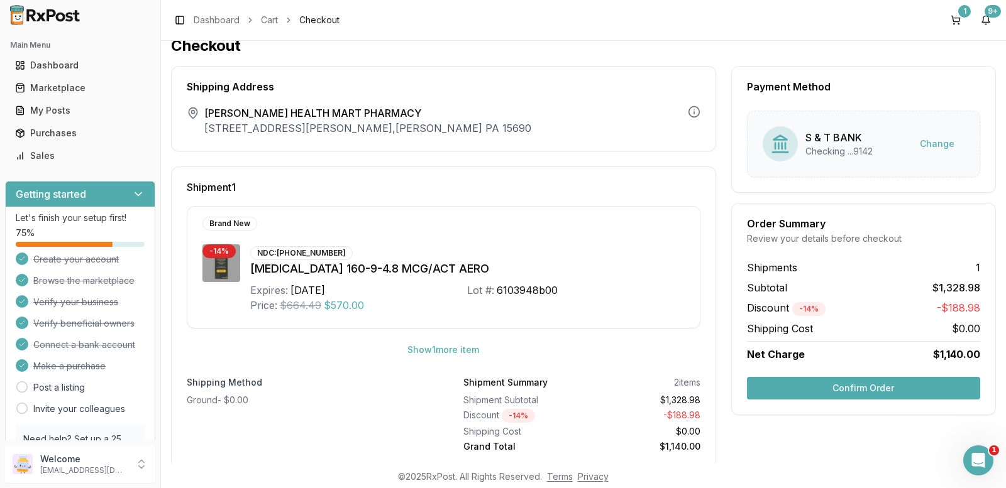
click at [856, 390] on button "Confirm Order" at bounding box center [863, 388] width 233 height 23
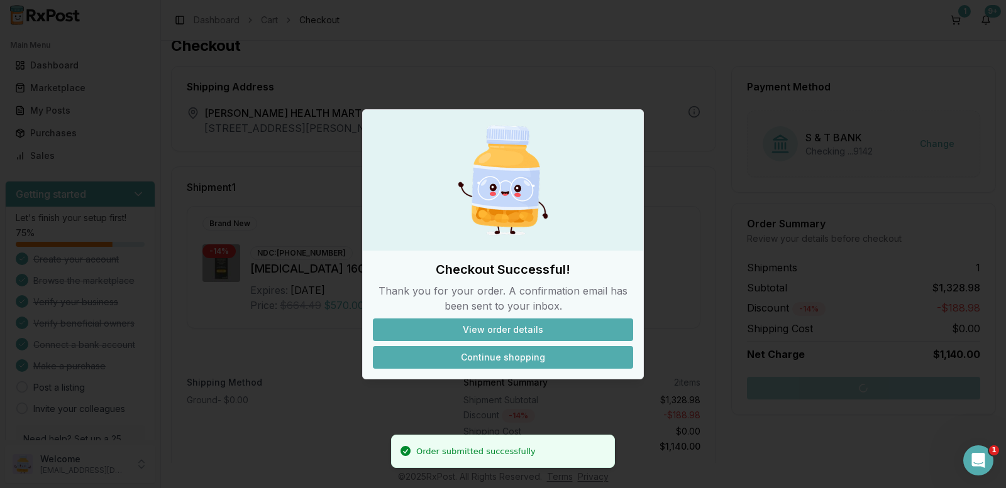
click at [526, 351] on button "Continue shopping" at bounding box center [503, 357] width 260 height 23
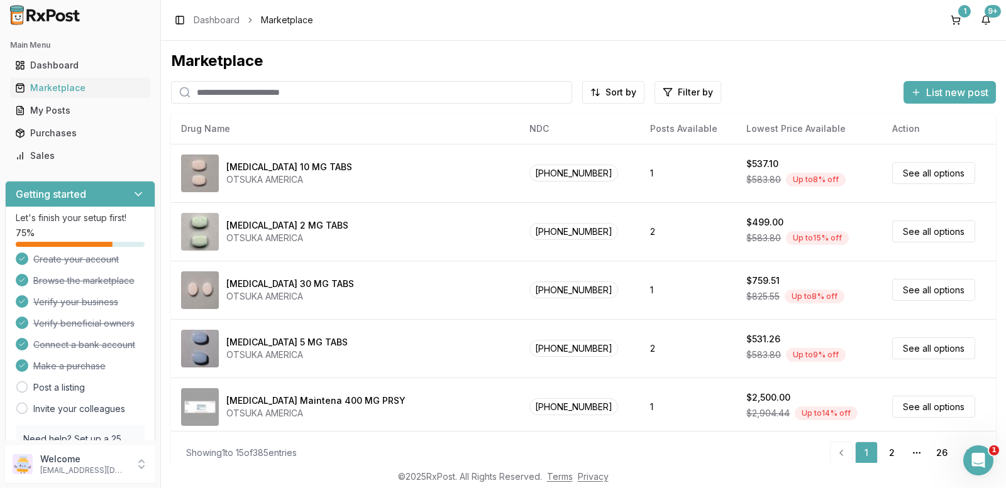
click at [274, 92] on input "search" at bounding box center [371, 92] width 401 height 23
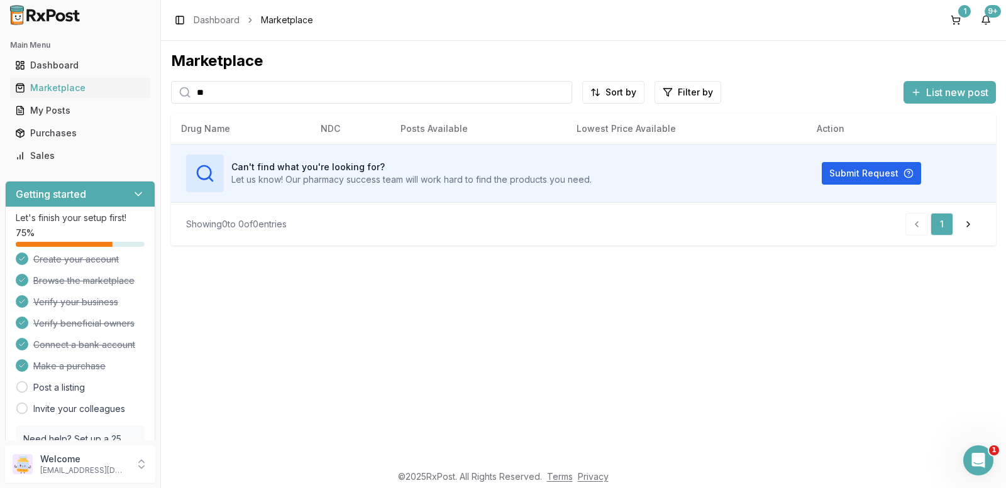
type input "*"
type input "*******"
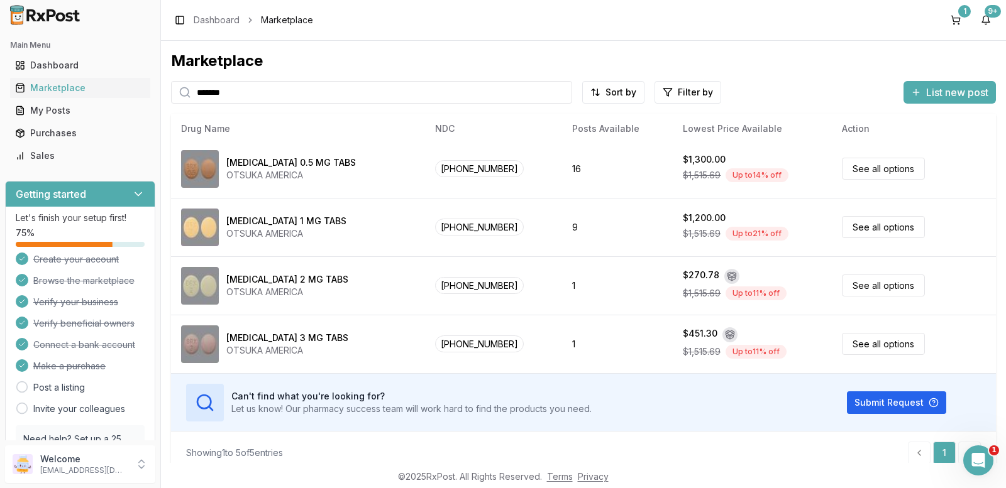
scroll to position [63, 0]
